Goal: Task Accomplishment & Management: Manage account settings

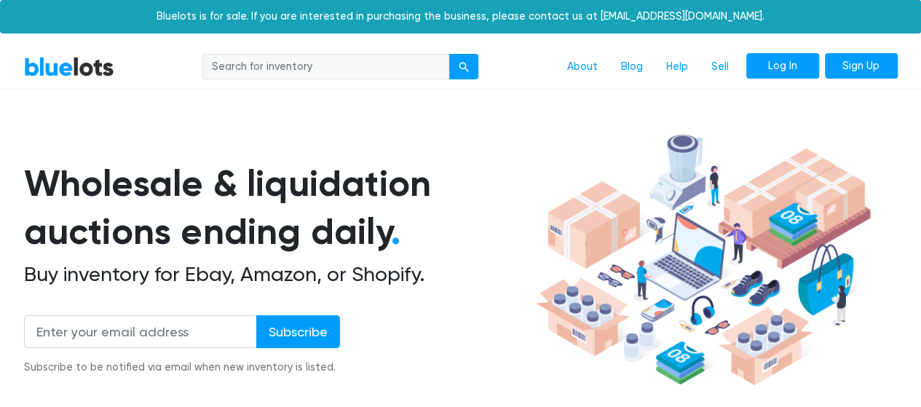
click at [783, 78] on link "Log In" at bounding box center [782, 66] width 73 height 26
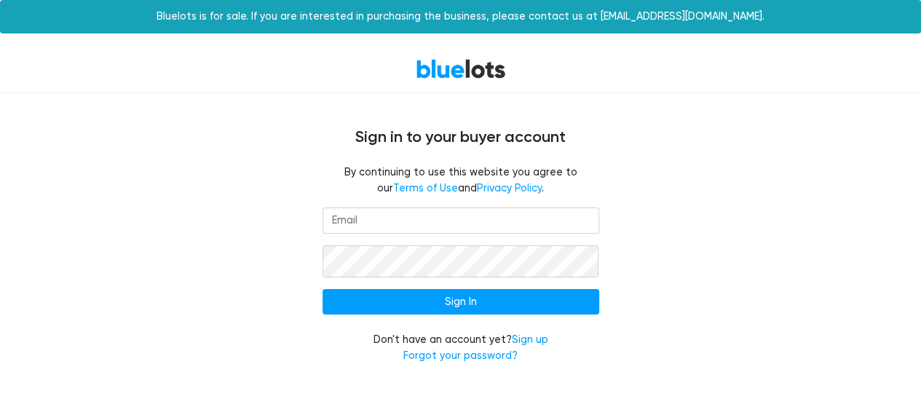
click at [334, 234] on input "email" at bounding box center [461, 221] width 277 height 26
type input "jeremy@ssresale.com"
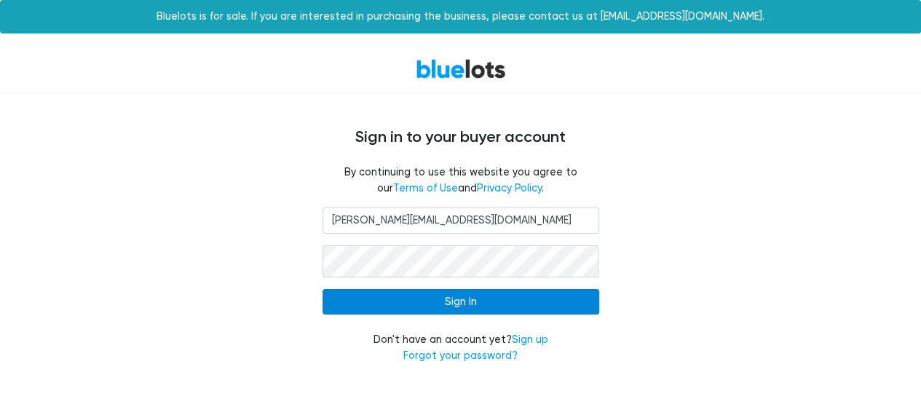
click at [382, 302] on input "Sign In" at bounding box center [461, 302] width 277 height 26
